Goal: Find specific page/section: Find specific page/section

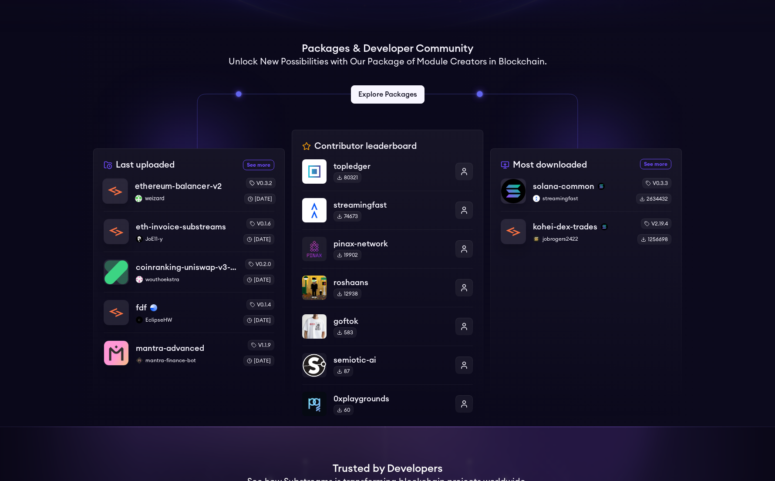
scroll to position [190, 0]
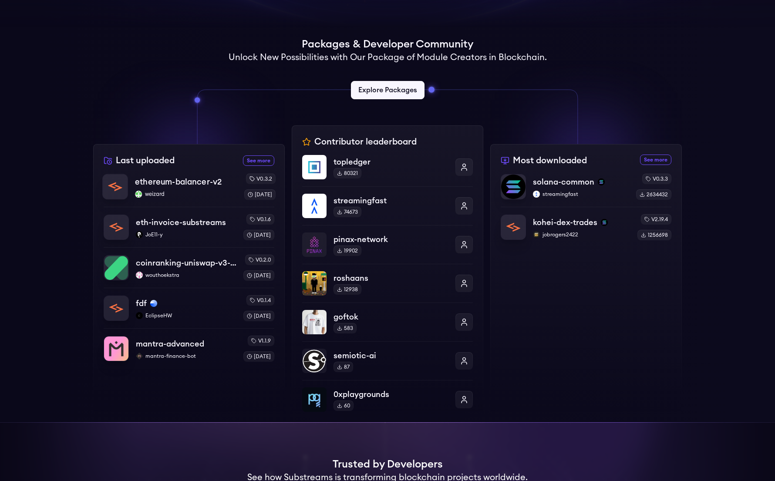
click at [182, 183] on p "ethereum-balancer-v2" at bounding box center [178, 182] width 87 height 12
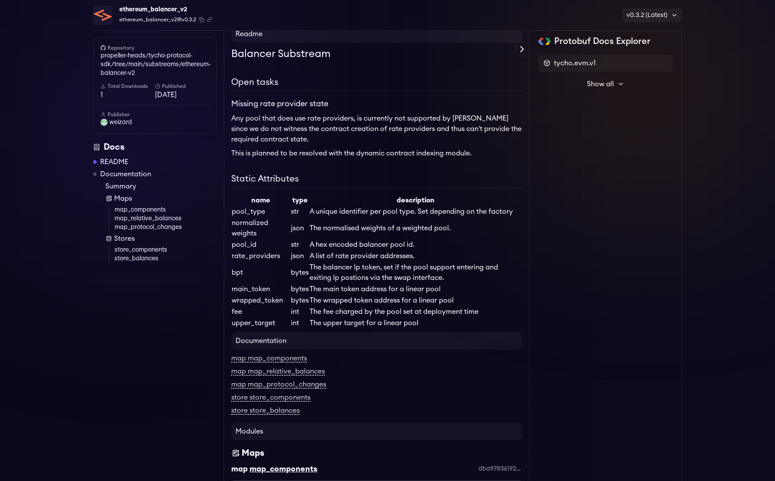
scroll to position [61, 0]
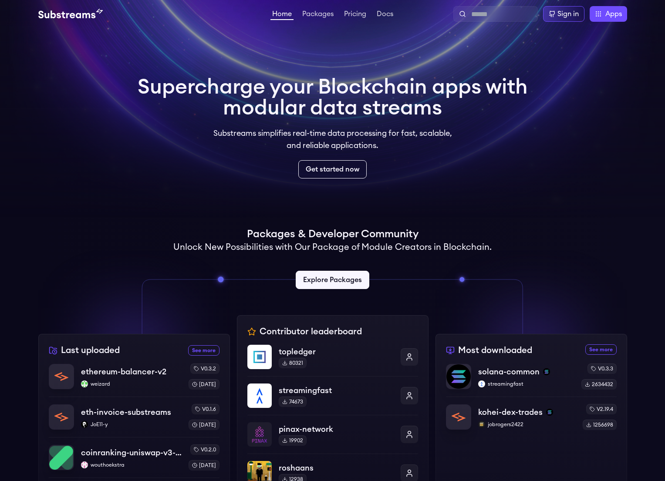
click at [279, 16] on link "Home" at bounding box center [281, 15] width 23 height 10
